Goal: Information Seeking & Learning: Learn about a topic

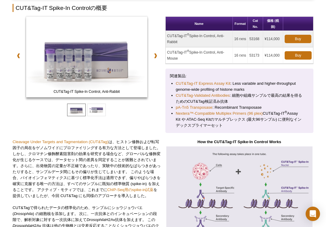
scroll to position [96, 0]
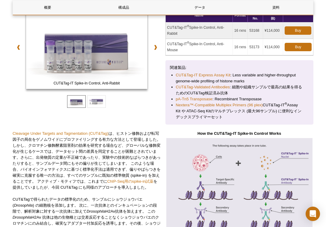
click at [154, 106] on div at bounding box center [87, 100] width 148 height 19
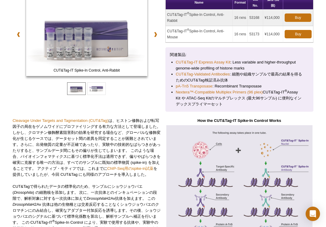
scroll to position [0, 0]
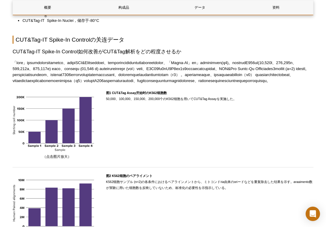
scroll to position [566, 0]
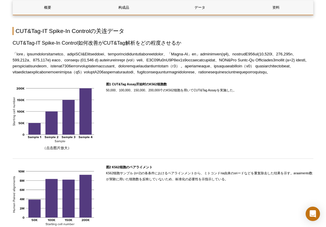
click at [154, 92] on font "50,000、100,000、150,000、200,000个のK562细胞を用いてCUT&Tag Assayを実施した。" at bounding box center [171, 90] width 130 height 4
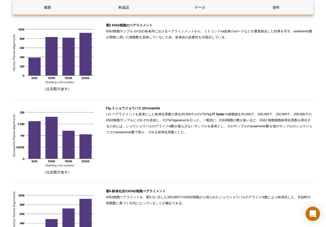
scroll to position [707, 0]
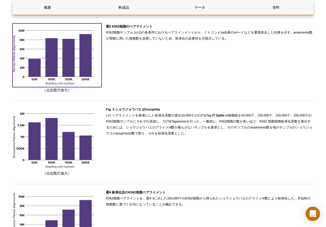
drag, startPoint x: 62, startPoint y: 78, endPoint x: 35, endPoint y: 96, distance: 32.8
click at [59, 76] on img at bounding box center [57, 54] width 89 height 62
click at [67, 72] on img at bounding box center [57, 54] width 89 height 62
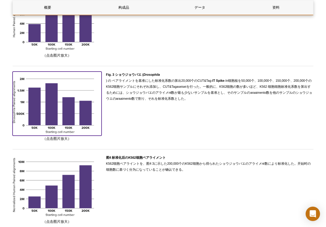
scroll to position [742, 0]
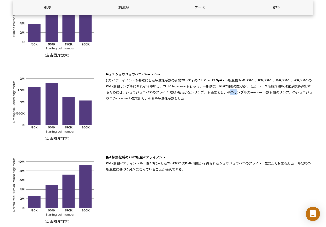
drag, startPoint x: 217, startPoint y: 117, endPoint x: 222, endPoint y: 118, distance: 5.1
click at [222, 100] on font "-In细胞核を50,000个、100,000个、150,000个、200,000个のK562细胞サンプルにそれぞれ添加し、CUT&Tagaseiseiを行った…" at bounding box center [209, 90] width 207 height 22
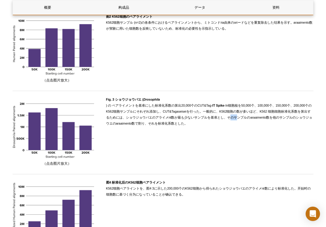
scroll to position [713, 0]
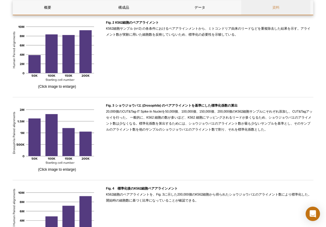
scroll to position [711, 0]
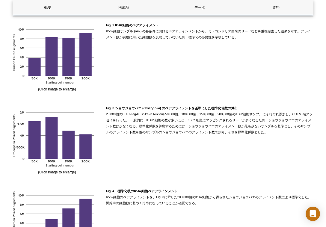
click at [267, 135] on p "Fig. 3 ショウジョウバエ ( Drosophila ) のペアアライメントを基準にした標準化係数の算出 20,000個のCUT&Tag-IT Spike…" at bounding box center [209, 120] width 207 height 30
click at [298, 134] on span "Fig. 3 ショウジョウバエ ( Drosophila ) のペアアライメントを基準にした標準化係数の算出 20,000個のCUT&Tag-IT Spike…" at bounding box center [209, 120] width 207 height 28
click at [279, 134] on span "Fig. 3 ショウジョウバエ ( Drosophila ) のペアアライメントを基準にした標準化係数の算出 20,000個のCUT&Tag-IT Spike…" at bounding box center [209, 120] width 207 height 28
drag, startPoint x: 274, startPoint y: 146, endPoint x: 244, endPoint y: 152, distance: 30.9
click at [244, 135] on p "Fig. 3 ショウジョウバエ ( Drosophila ) のペアアライメントを基準にした標準化係数の算出 20,000個のCUT&Tag-IT Spike…" at bounding box center [209, 120] width 207 height 30
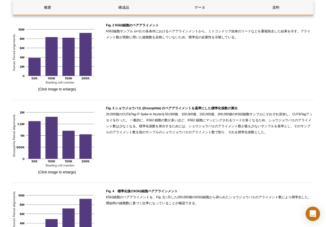
copy span "そのサンプルのアライメント数を他のサンプルのショウジョウバエのアライメント数で割り、それを標準化係数とした。"
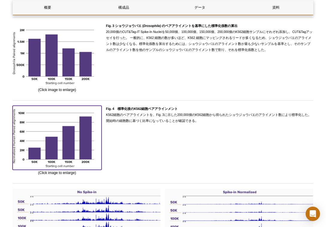
scroll to position [792, 0]
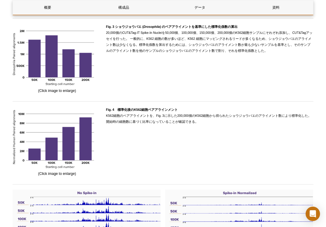
click at [261, 81] on div "Fig. 3 ショウジョウバエ ( Drosophila ) のペアアライメントを基準にした標準化係数の算出 20,000個のCUT&Tag-IT Spike…" at bounding box center [209, 59] width 207 height 70
drag, startPoint x: 172, startPoint y: 64, endPoint x: 174, endPoint y: 76, distance: 12.5
click at [174, 76] on div "Fig. 3 ショウジョウバエ ( Drosophila ) のペアアライメントを基準にした標準化係数の算出 20,000個のCUT&Tag-IT Spike…" at bounding box center [209, 59] width 207 height 70
drag, startPoint x: 241, startPoint y: 71, endPoint x: 104, endPoint y: 52, distance: 138.6
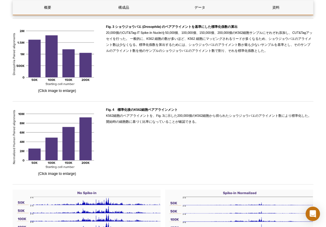
click at [104, 52] on div "(Click image to enlarge) Fig. 3 ショウジョウバエ ( Drosophila ) のペアアライメントを基準にした標準化係数の算出…" at bounding box center [163, 61] width 301 height 75
copy span "20,000個のCUT&Tag-IT Spike-In Nucleiを50,000個、100,000個、150,000個、200,000個のK562細胞サンプ…"
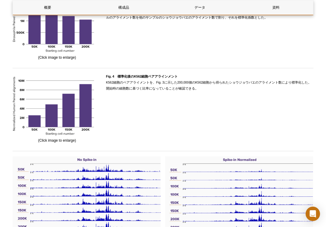
scroll to position [583, 0]
